Goal: Information Seeking & Learning: Learn about a topic

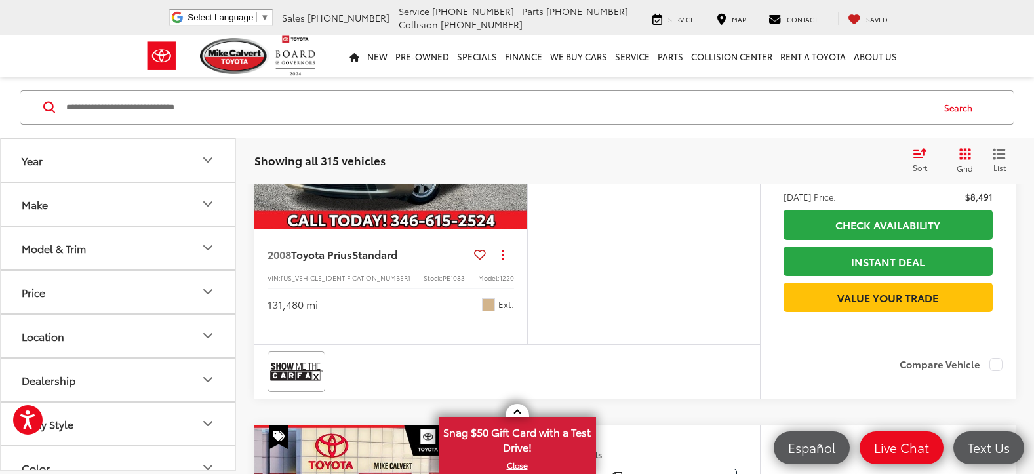
scroll to position [4263, 0]
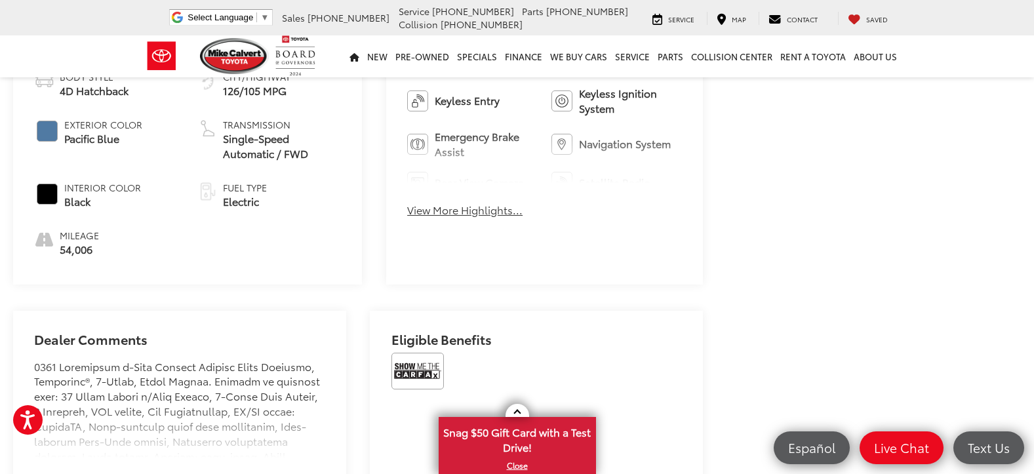
scroll to position [651, 0]
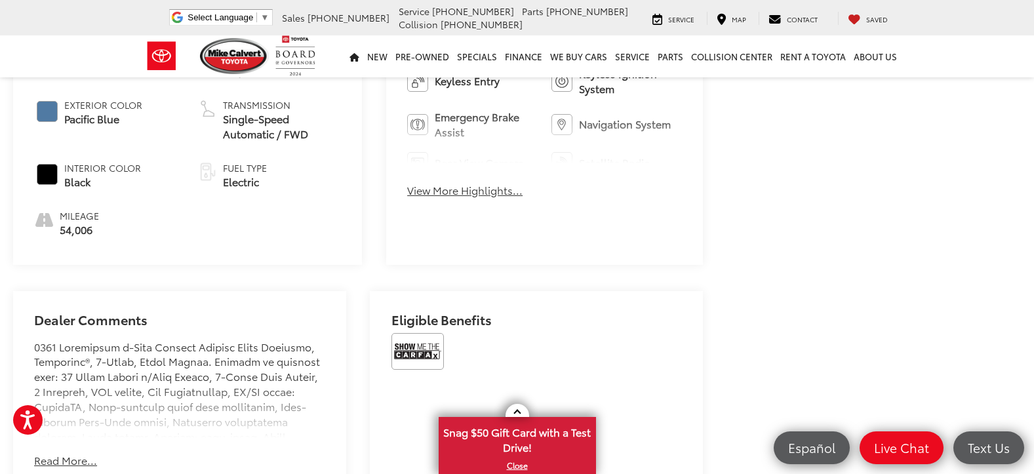
click at [71, 453] on button "Read More..." at bounding box center [65, 460] width 63 height 15
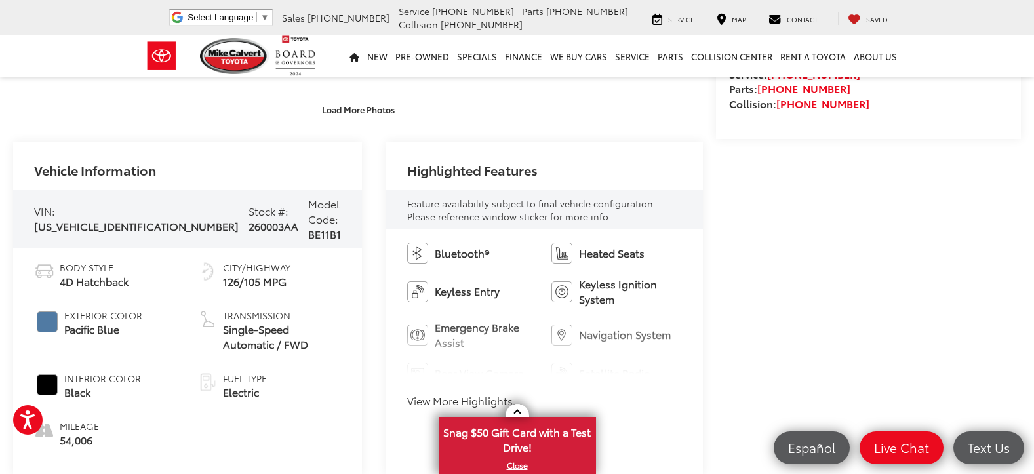
scroll to position [454, 0]
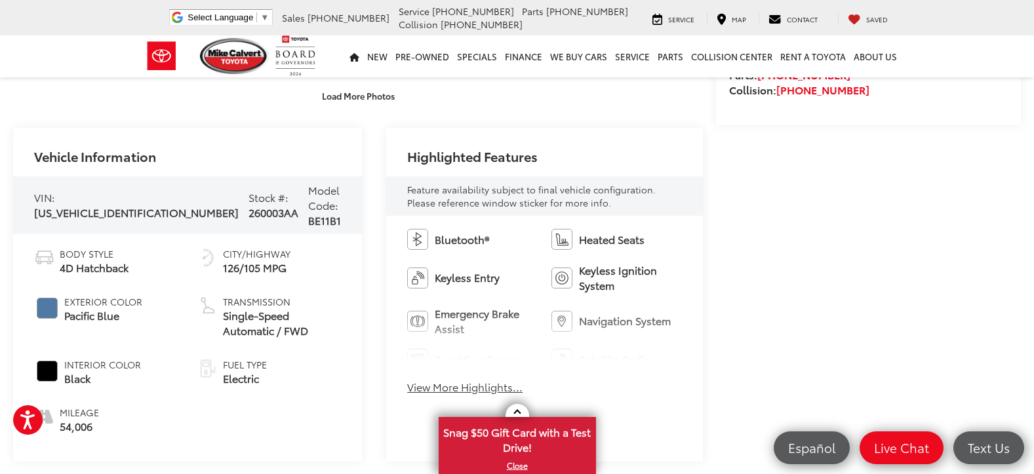
click at [459, 384] on button "View More Highlights..." at bounding box center [464, 387] width 115 height 15
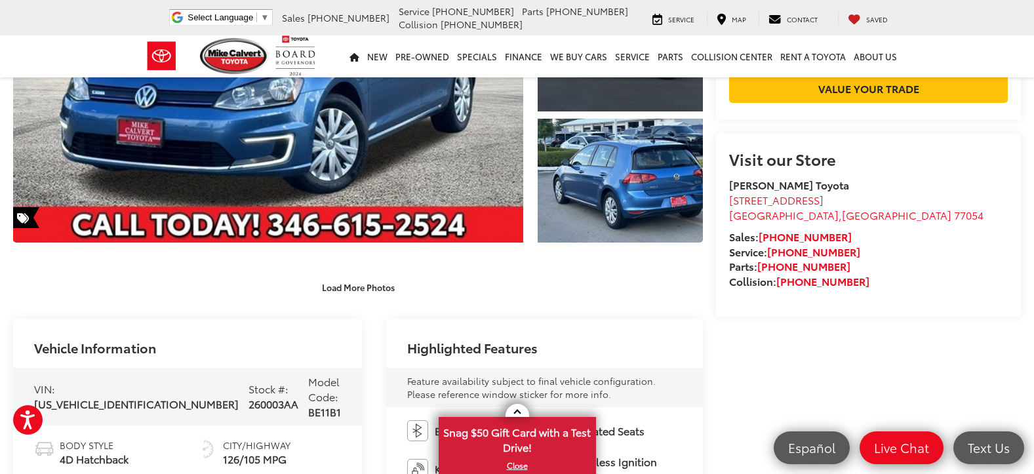
scroll to position [328, 0]
